Goal: Obtain resource: Obtain resource

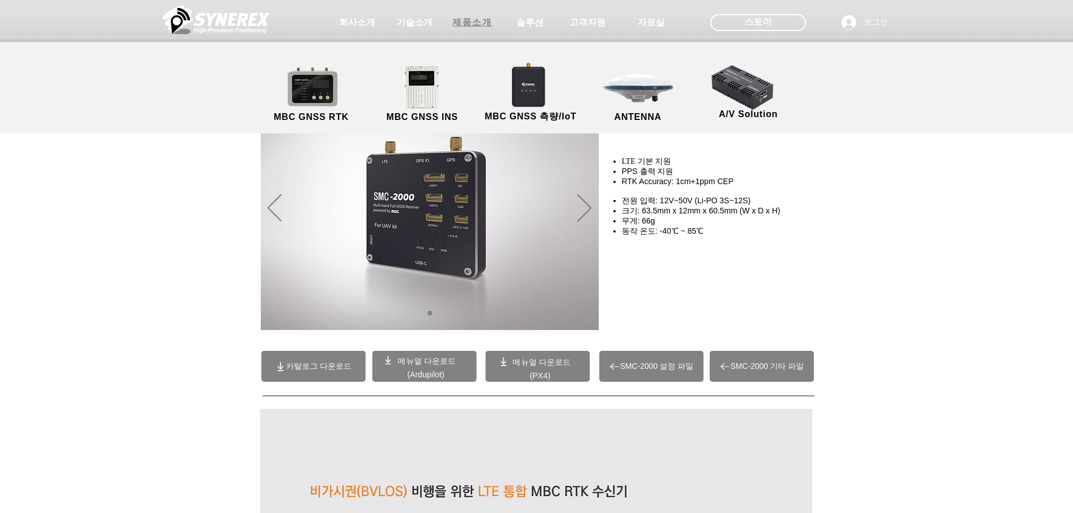
click at [481, 19] on span "제품소개" at bounding box center [471, 23] width 39 height 12
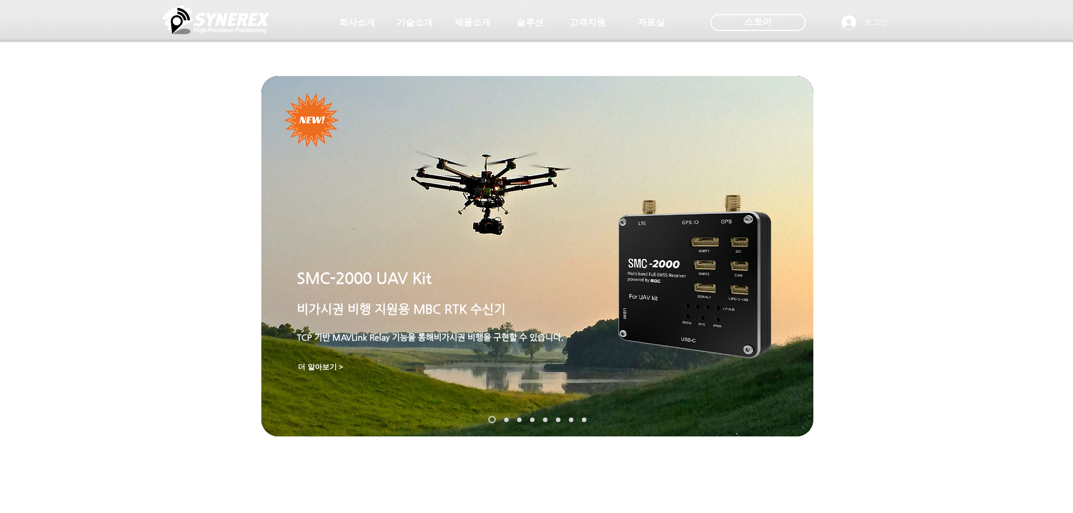
click at [294, 372] on span "더 알아보기 >" at bounding box center [320, 367] width 53 height 14
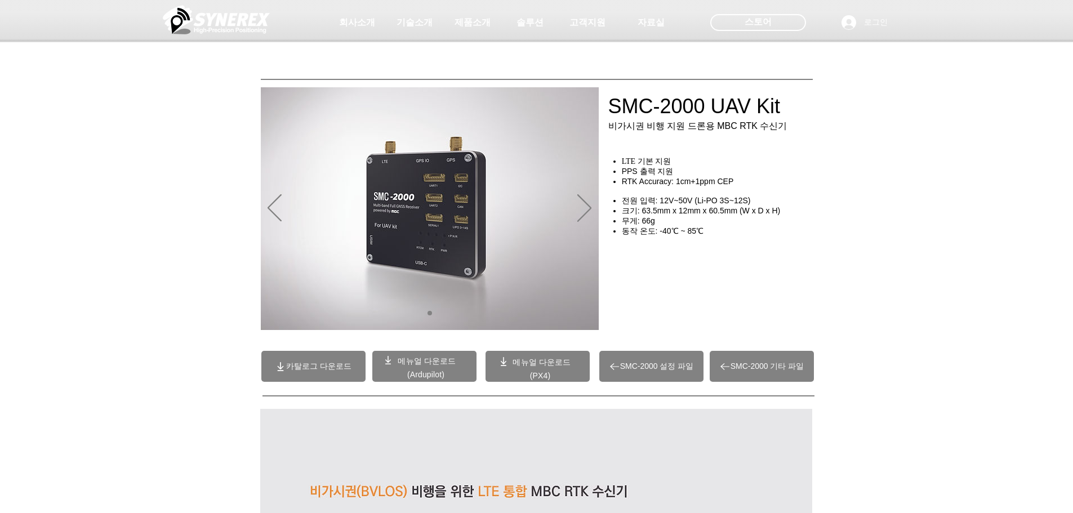
click at [668, 369] on span "SMC-2000 설정 파일" at bounding box center [657, 367] width 74 height 10
click at [743, 365] on span "SMC-2000 기타 파일" at bounding box center [767, 367] width 74 height 10
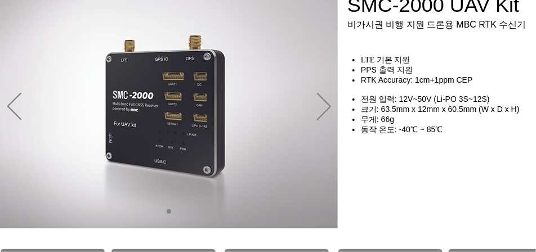
scroll to position [101, 0]
drag, startPoint x: 204, startPoint y: 197, endPoint x: 59, endPoint y: 203, distance: 144.8
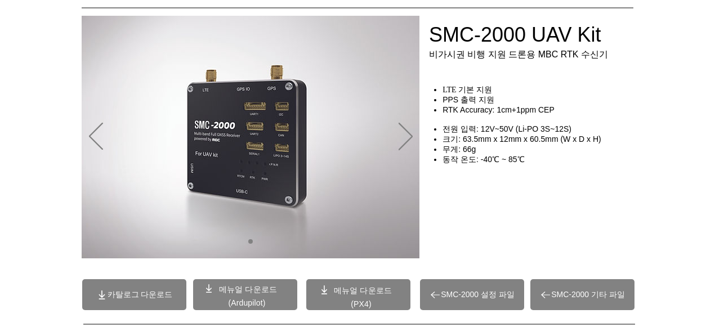
scroll to position [72, 0]
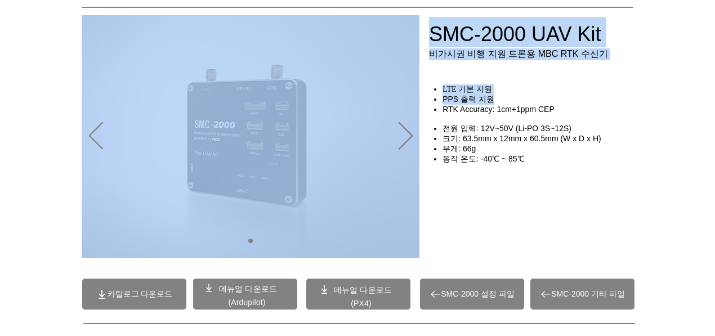
drag, startPoint x: 441, startPoint y: 99, endPoint x: 512, endPoint y: 104, distance: 71.1
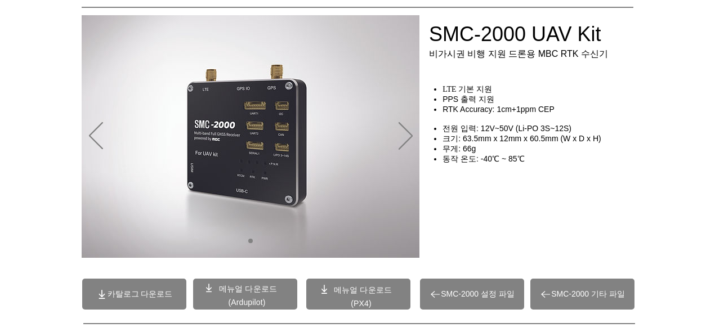
click at [507, 112] on span "RTK Accuracy: 1cm+1ppm CEP" at bounding box center [499, 109] width 112 height 9
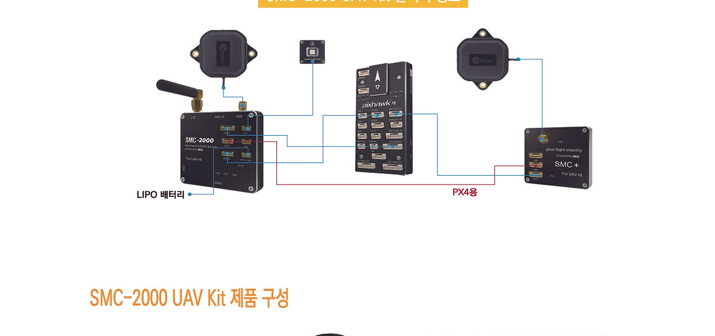
scroll to position [6769, 0]
